Goal: Task Accomplishment & Management: Use online tool/utility

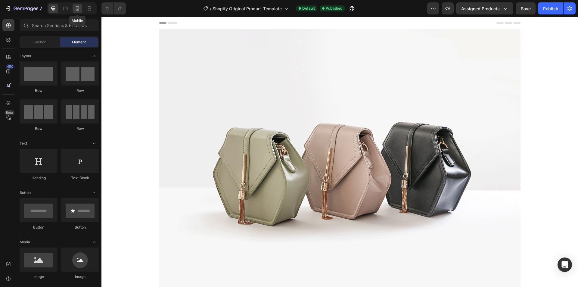
click at [79, 8] on icon at bounding box center [77, 8] width 3 height 4
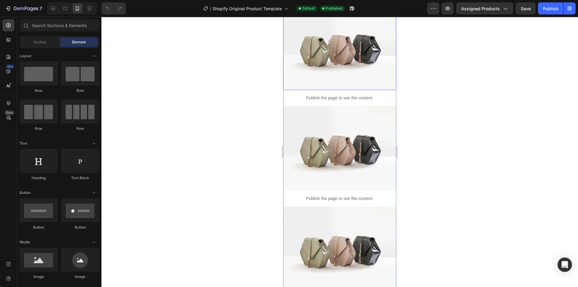
scroll to position [271, 0]
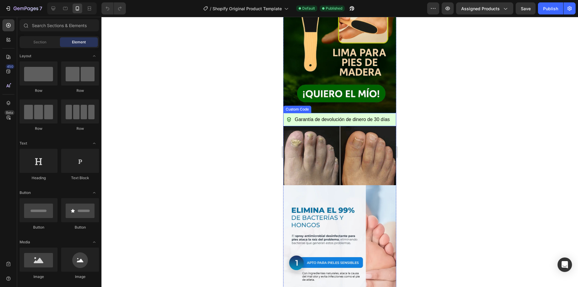
click at [344, 116] on span "Garantía de devolución de dinero de 30 días" at bounding box center [342, 119] width 95 height 7
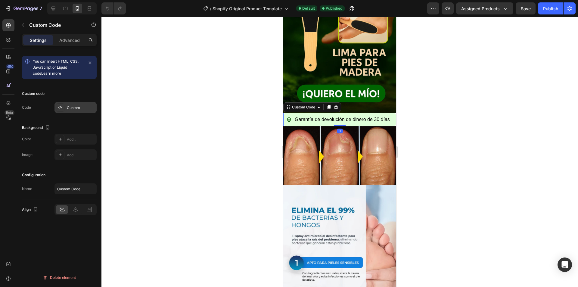
click at [73, 103] on div "Custom" at bounding box center [75, 107] width 42 height 11
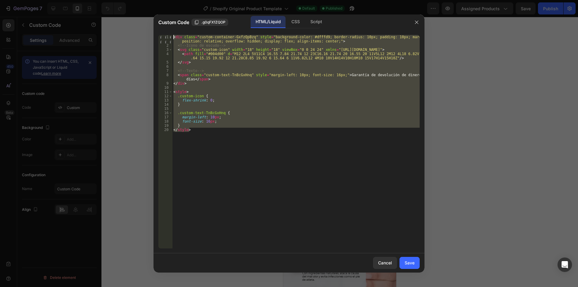
drag, startPoint x: 200, startPoint y: 133, endPoint x: 144, endPoint y: 25, distance: 121.7
click at [144, 14] on div "Custom Code .g0qFX1ZQOP HTML/Liquid CSS Script </style> 1 2 3 4 5 6 7 8 9 10 11…" at bounding box center [289, 143] width 578 height 287
type textarea "<div class="custom-container-GxfzQpBzq" style="background-color: #dfffd9; borde…"
click at [473, 152] on div at bounding box center [289, 143] width 578 height 287
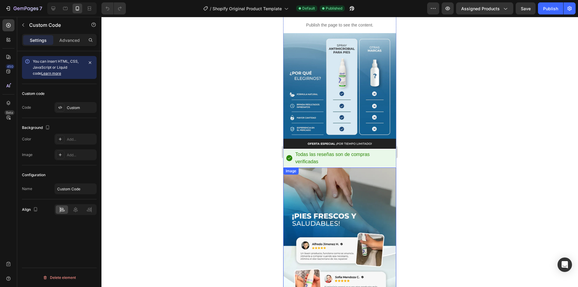
scroll to position [1204, 0]
click at [350, 151] on span "Todas las reseñas son de compras verificadas" at bounding box center [344, 158] width 98 height 14
click at [344, 151] on span "Todas las reseñas son de compras verificadas" at bounding box center [344, 158] width 98 height 14
click at [81, 108] on div "Custom" at bounding box center [81, 107] width 28 height 5
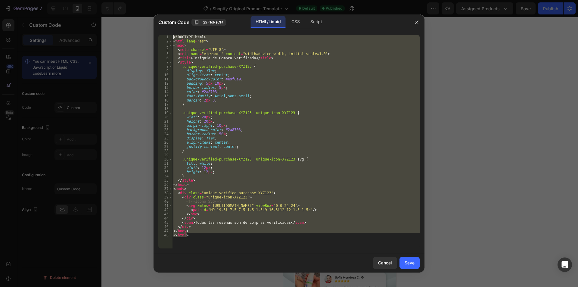
drag, startPoint x: 170, startPoint y: 191, endPoint x: 119, endPoint y: -26, distance: 223.5
click at [119, 0] on html "7 / Shopify Original Product Template Default Published Preview Assigned Produc…" at bounding box center [289, 0] width 578 height 0
type textarea "<!DOCTYPE html> <html lang="es">"
